Goal: Task Accomplishment & Management: Manage account settings

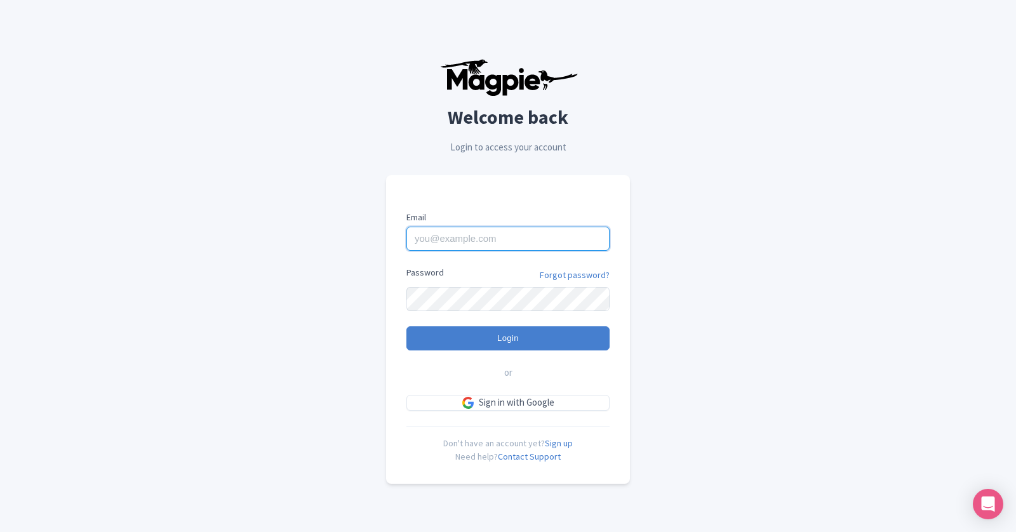
type input "[EMAIL_ADDRESS][DOMAIN_NAME]"
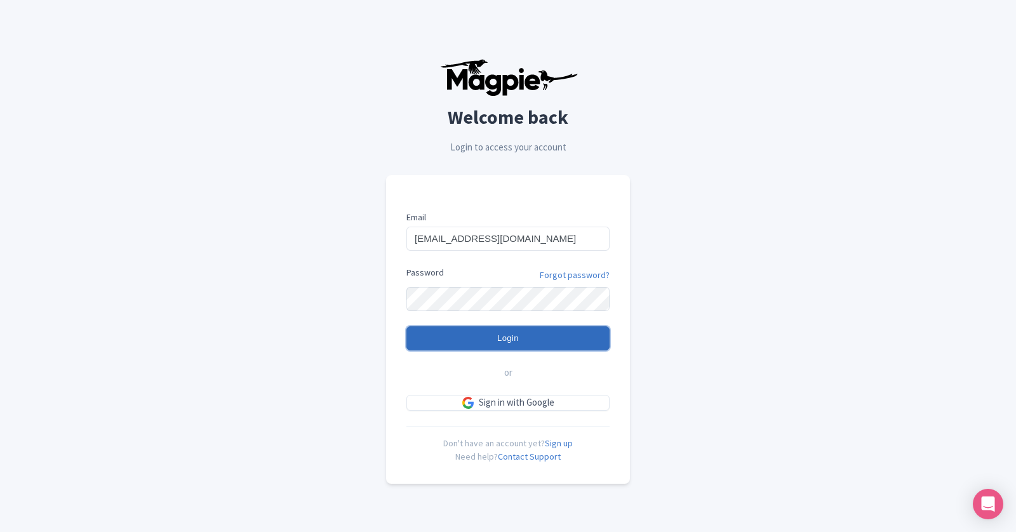
click at [518, 340] on input "Login" at bounding box center [507, 338] width 203 height 24
type input "Logging in..."
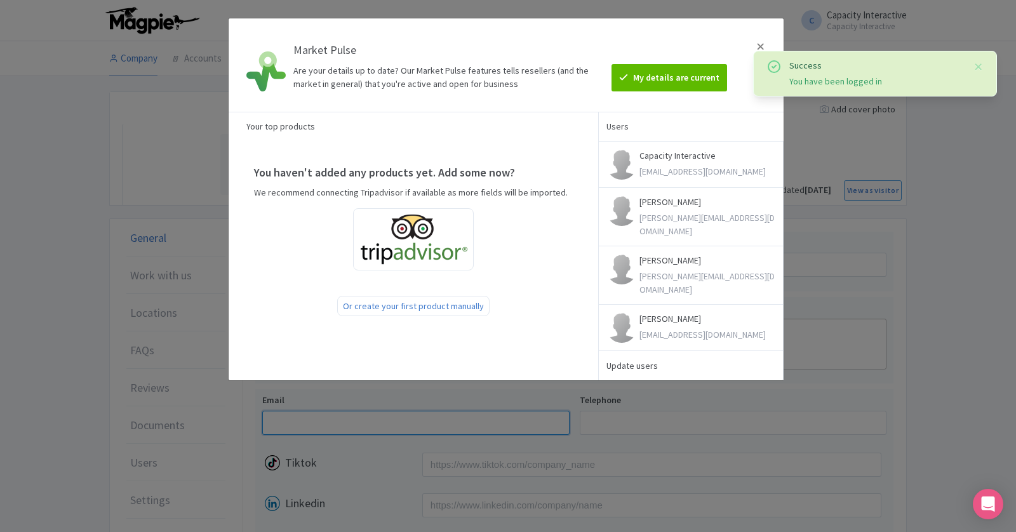
type input "[EMAIL_ADDRESS][DOMAIN_NAME]"
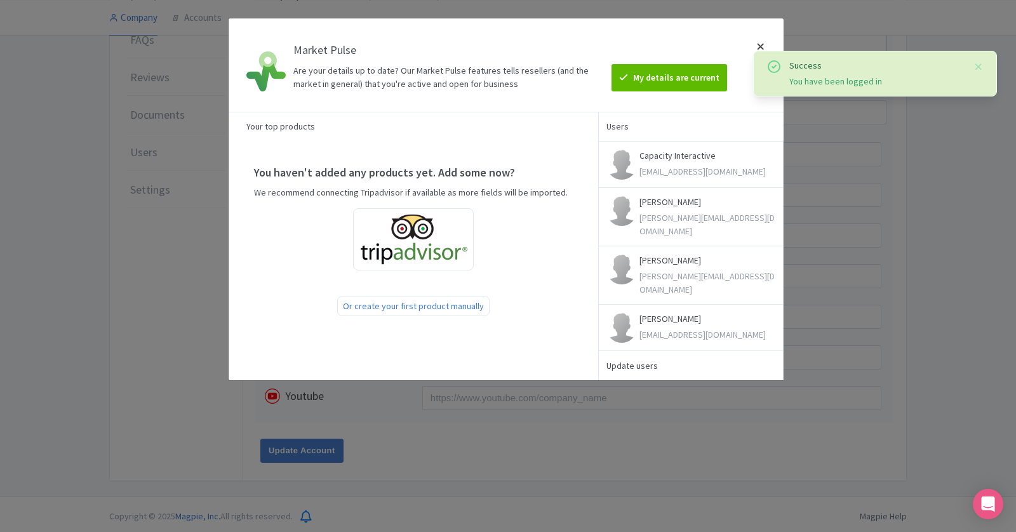
click at [758, 44] on div at bounding box center [760, 65] width 30 height 73
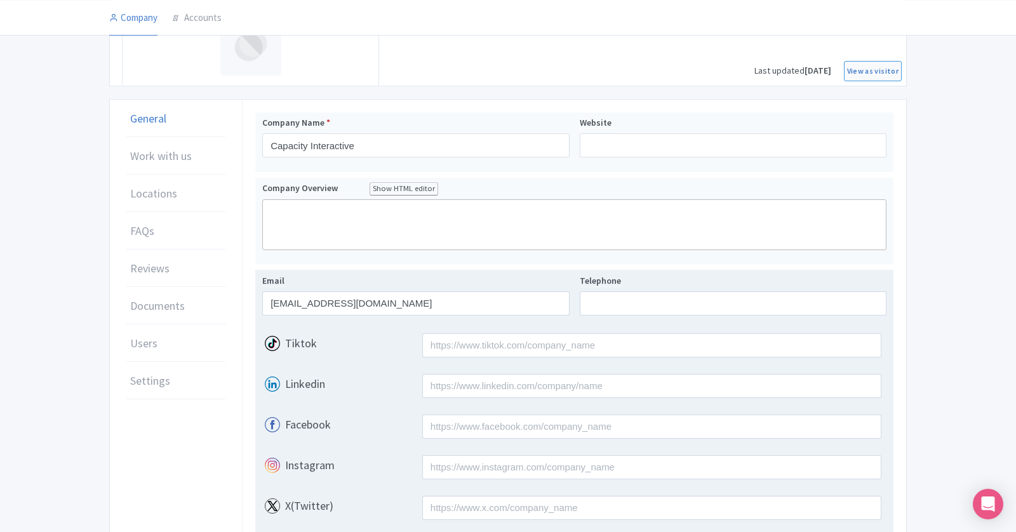
scroll to position [0, 0]
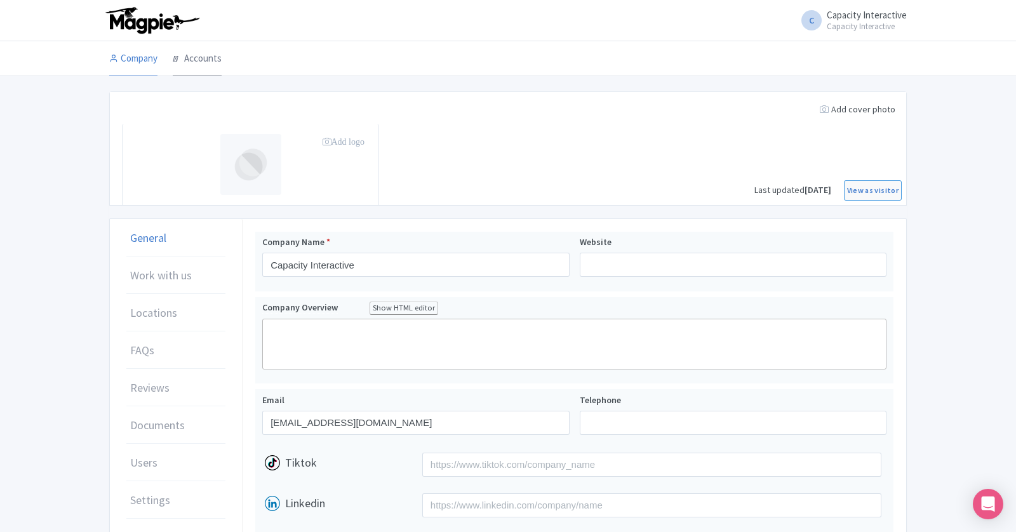
click at [195, 64] on link "Accounts" at bounding box center [197, 59] width 49 height 36
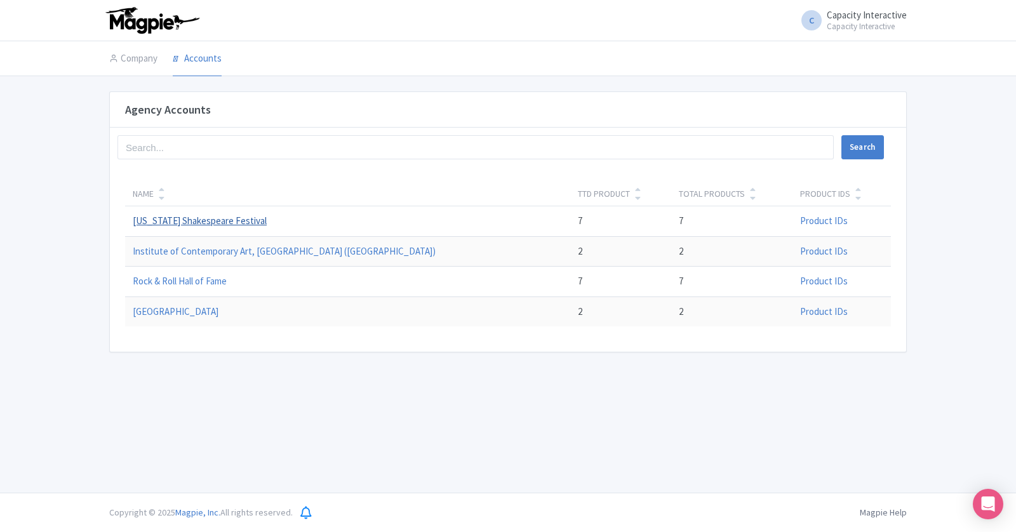
click at [225, 219] on link "Oregon Shakespeare Festival" at bounding box center [200, 221] width 134 height 12
click at [197, 311] on link "Park Avenue Armory" at bounding box center [176, 311] width 86 height 12
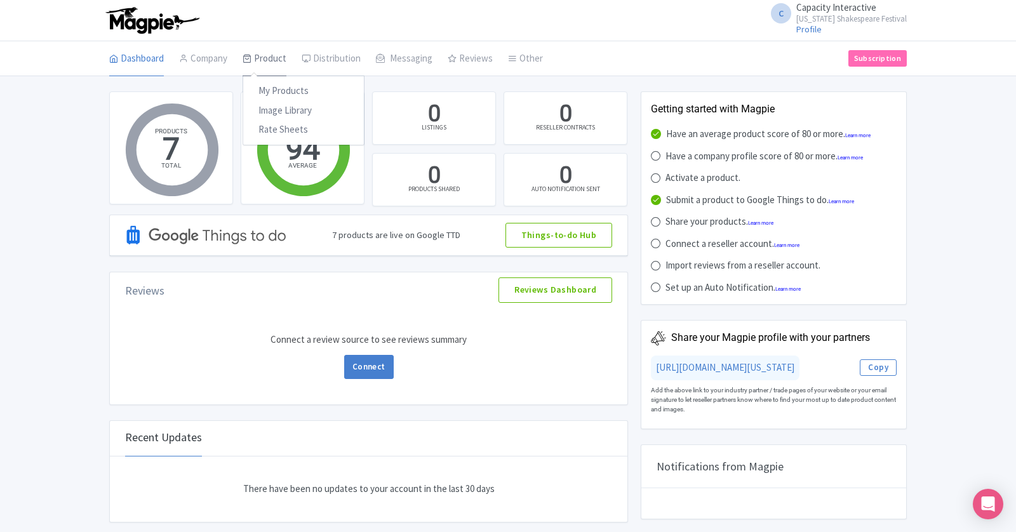
click at [259, 62] on link "Product" at bounding box center [264, 59] width 44 height 36
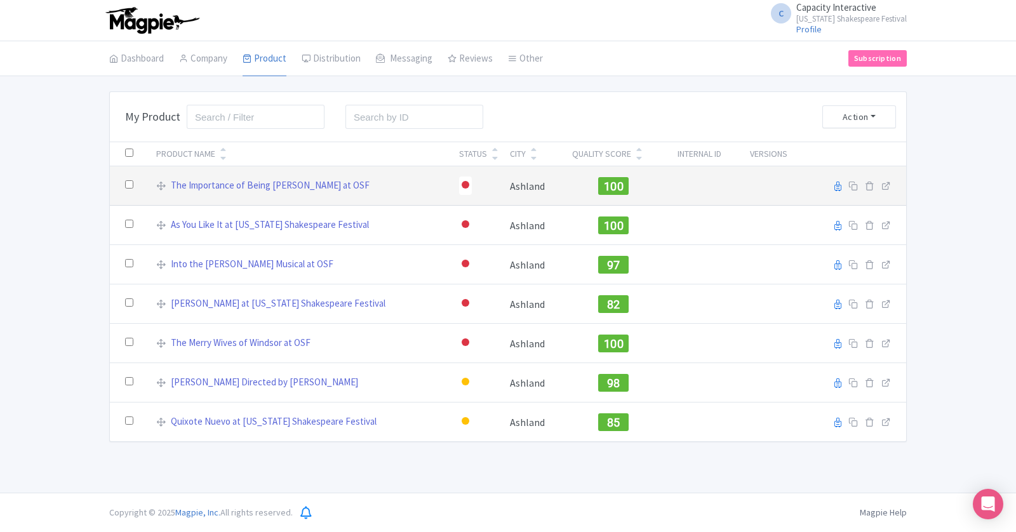
click at [461, 186] on div at bounding box center [465, 185] width 8 height 8
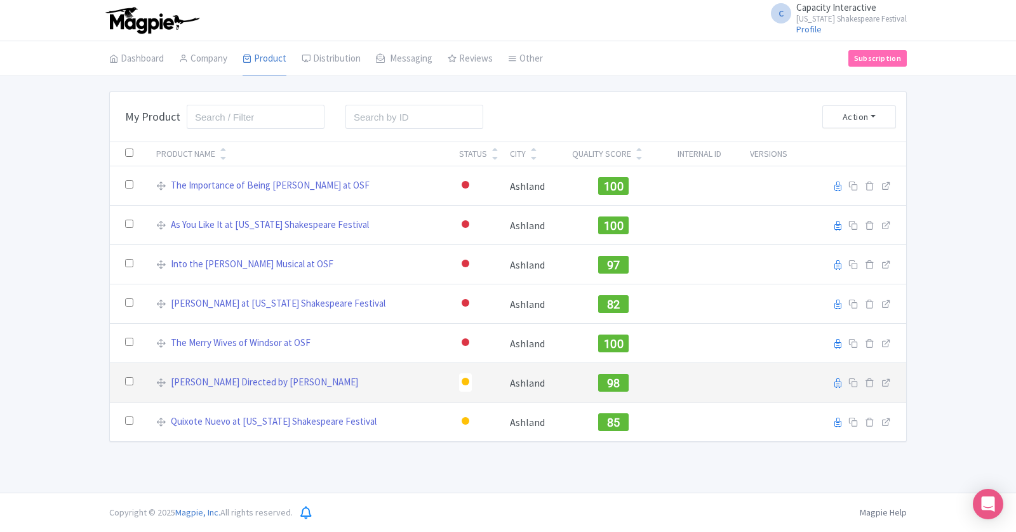
click at [461, 378] on div at bounding box center [465, 382] width 8 height 8
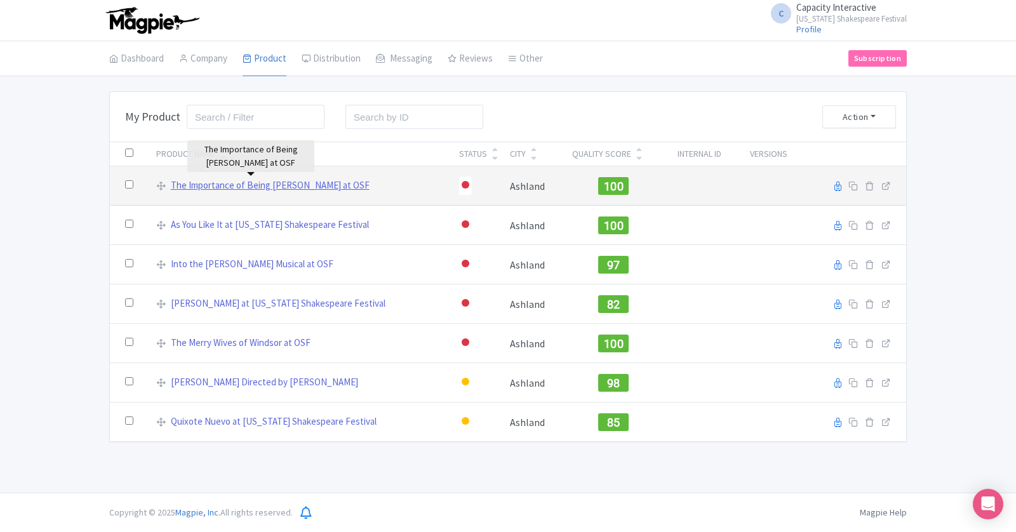
click at [284, 187] on link "The Importance of Being [PERSON_NAME] at OSF" at bounding box center [270, 185] width 199 height 15
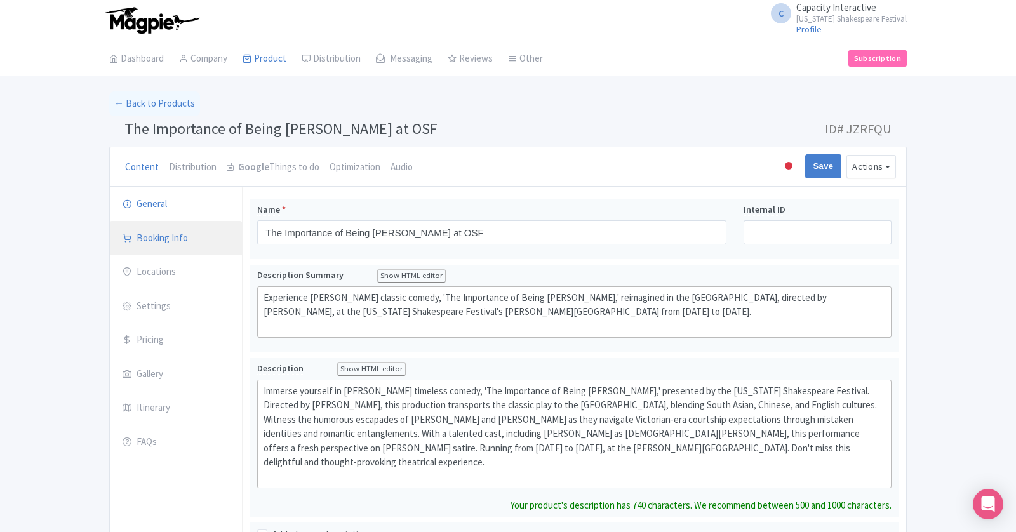
click at [196, 241] on link "Booking Info" at bounding box center [176, 239] width 132 height 36
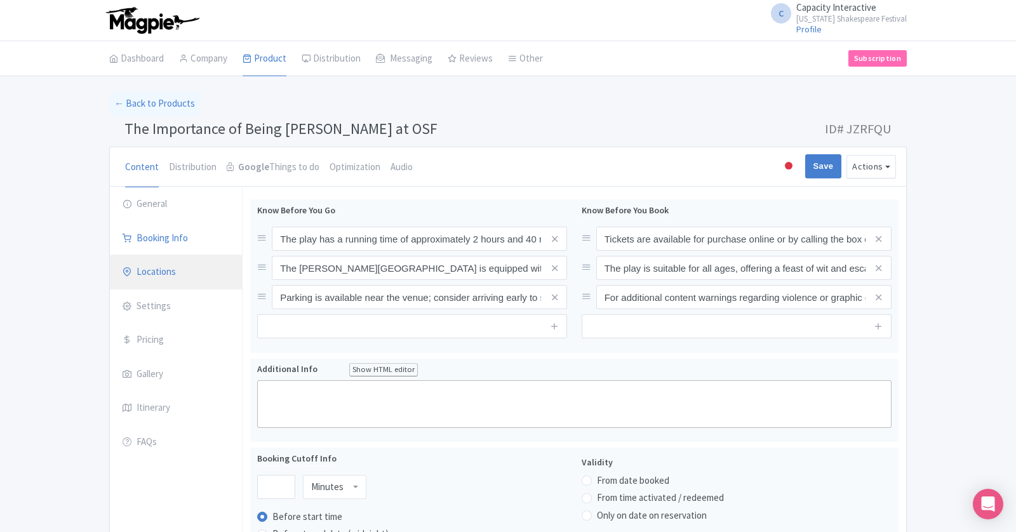
click at [189, 277] on link "Locations" at bounding box center [176, 273] width 132 height 36
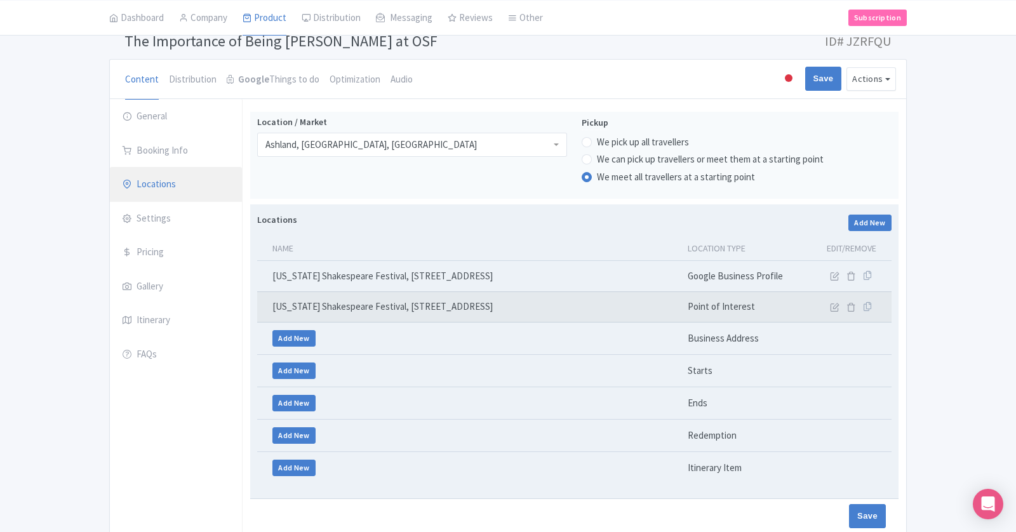
scroll to position [72, 0]
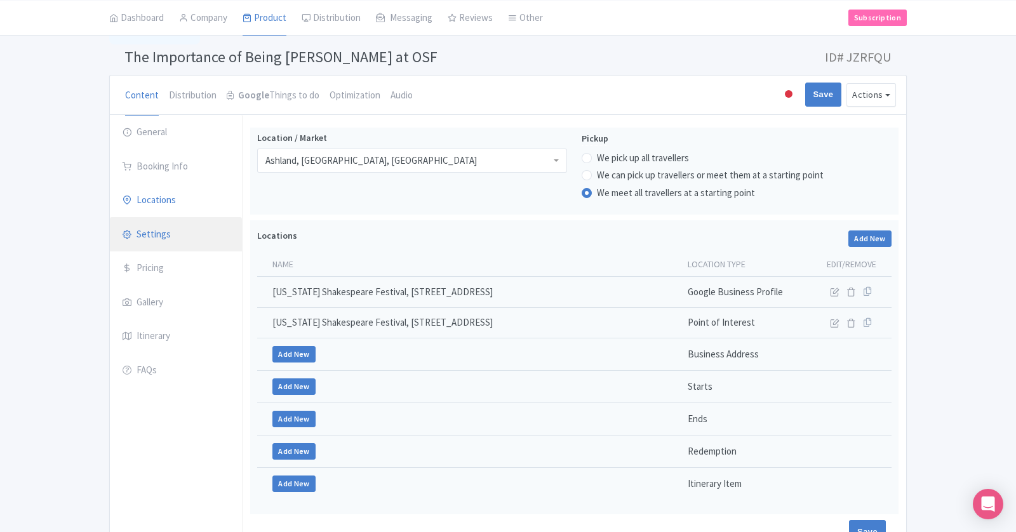
click at [174, 238] on link "Settings" at bounding box center [176, 235] width 132 height 36
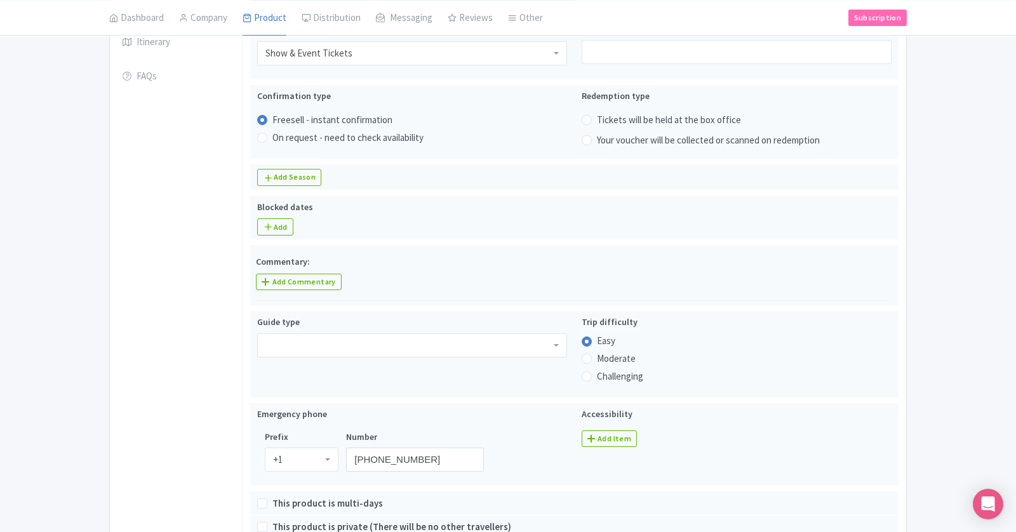
scroll to position [0, 0]
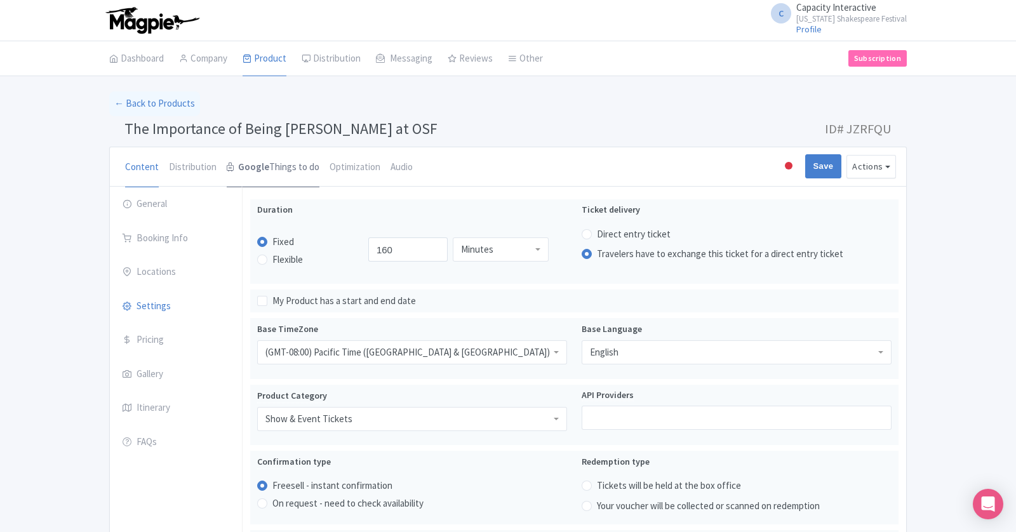
click at [293, 171] on link "Google Things to do" at bounding box center [273, 167] width 93 height 41
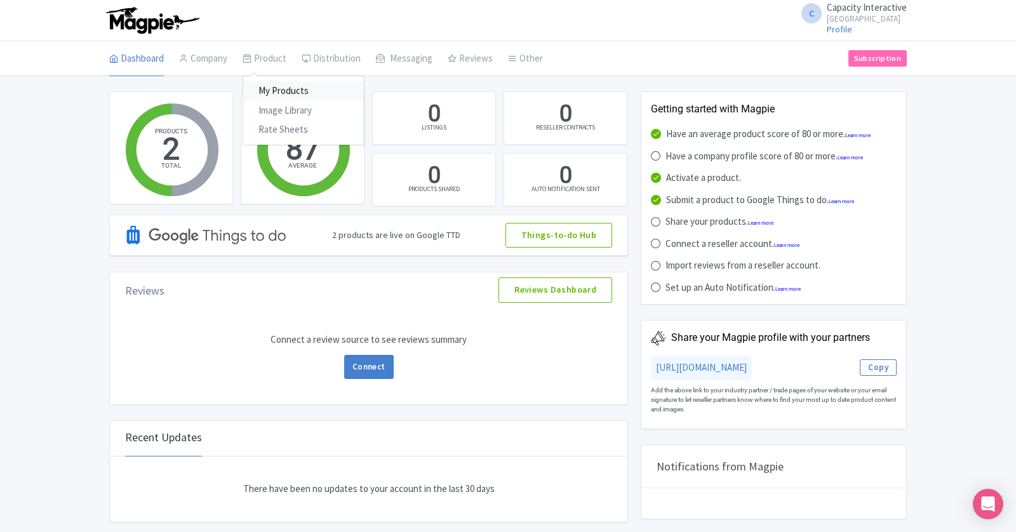
click at [302, 92] on link "My Products" at bounding box center [303, 91] width 121 height 20
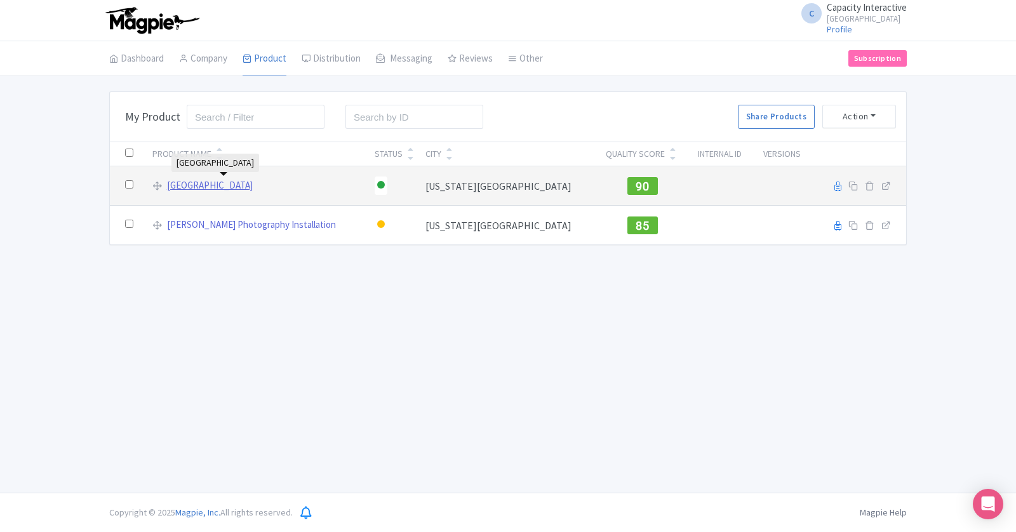
click at [253, 185] on link "[GEOGRAPHIC_DATA]" at bounding box center [210, 185] width 86 height 15
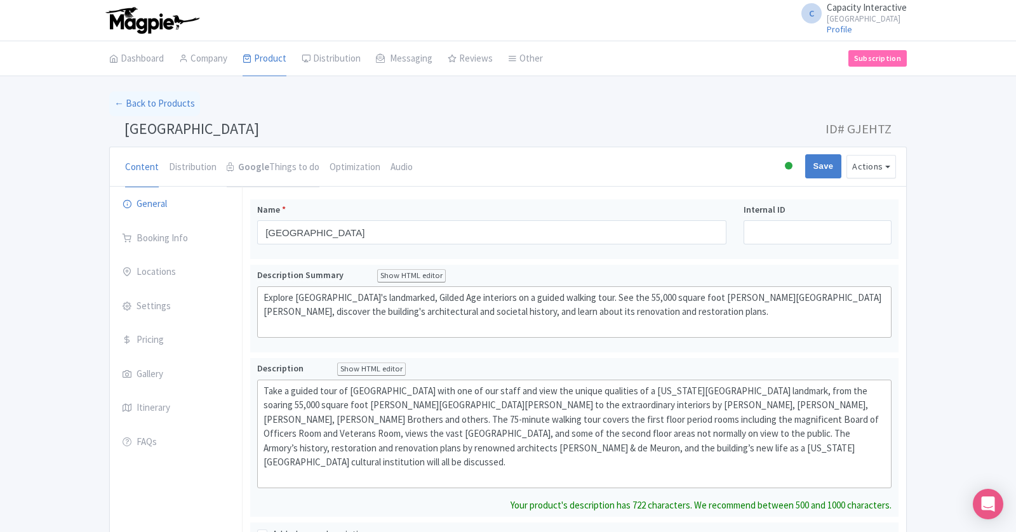
click at [260, 169] on strong "Google" at bounding box center [253, 167] width 31 height 15
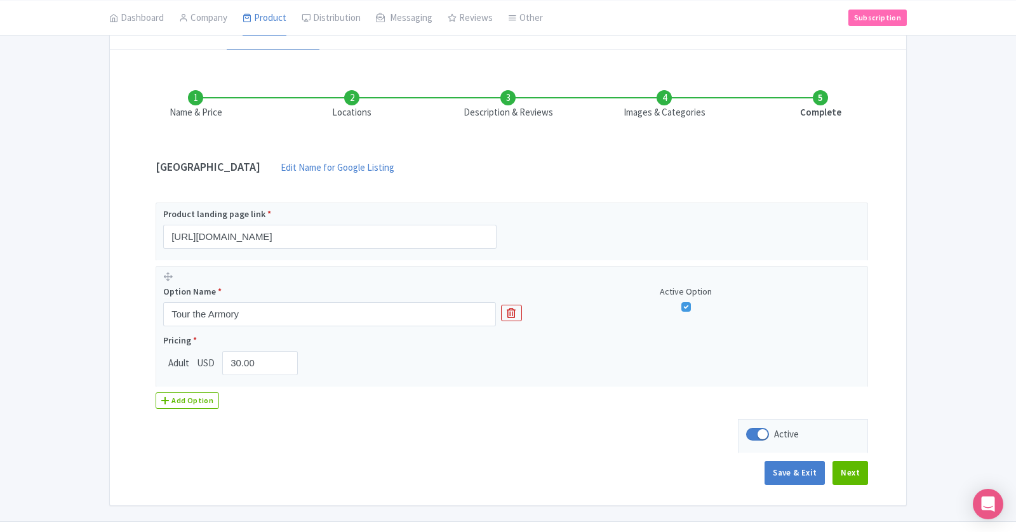
scroll to position [141, 0]
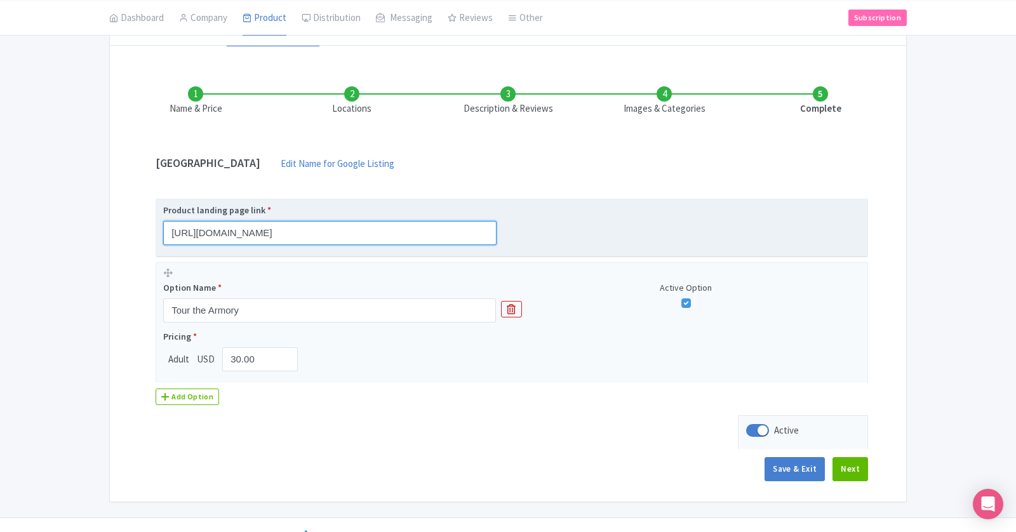
click at [458, 232] on input "https://www.armoryonpark.org/visitor_information/tour?utm_source=product_feed&u…" at bounding box center [329, 233] width 333 height 24
drag, startPoint x: 406, startPoint y: 232, endPoint x: 507, endPoint y: 234, distance: 101.0
click at [507, 234] on div "Product landing page link * https://www.armoryonpark.org/visitor_information/to…" at bounding box center [337, 224] width 349 height 41
click at [476, 230] on input "https://www.armoryonpark.org/visitor_information/tour?utm_source=product_feed&u…" at bounding box center [329, 233] width 333 height 24
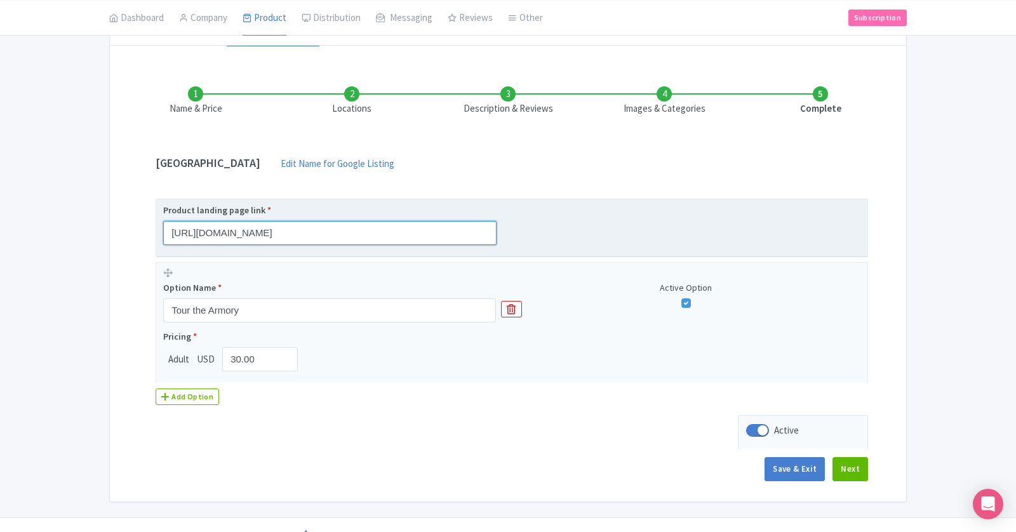
scroll to position [0, 0]
click at [644, 218] on div "Product landing page link * https://www.armoryonpark.org/visitor_information/to…" at bounding box center [511, 224] width 697 height 41
click at [465, 232] on input "https://www.armoryonpark.org/visitor_information/tour?utm_source=product_feed&u…" at bounding box center [329, 233] width 333 height 24
